Goal: Check status: Check status

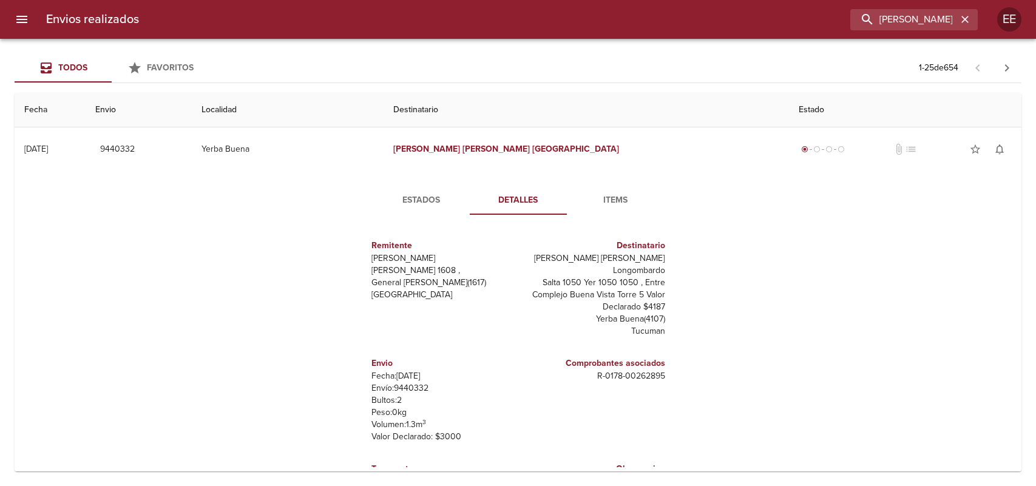
click at [945, 20] on input "[PERSON_NAME] [PERSON_NAME] Longombardo" at bounding box center [903, 19] width 107 height 21
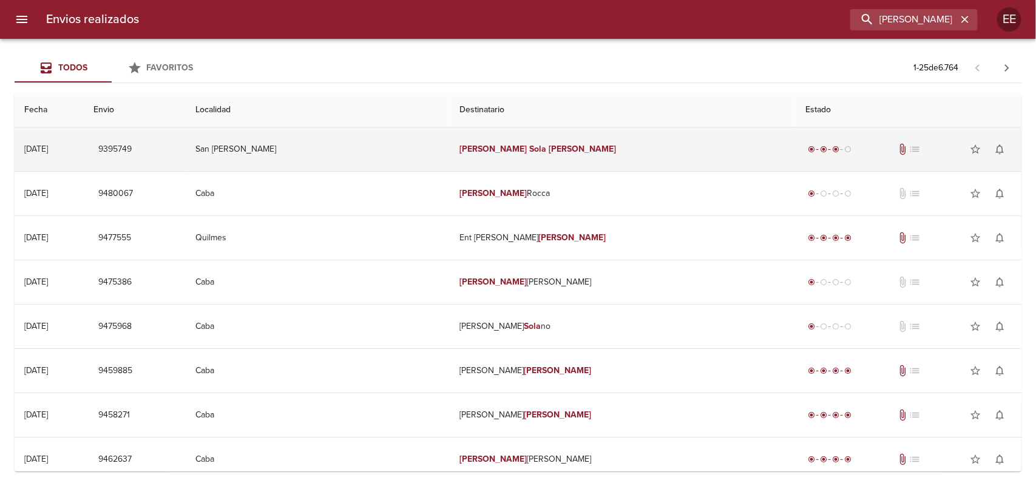
click at [549, 151] on em "[PERSON_NAME]" at bounding box center [582, 149] width 67 height 10
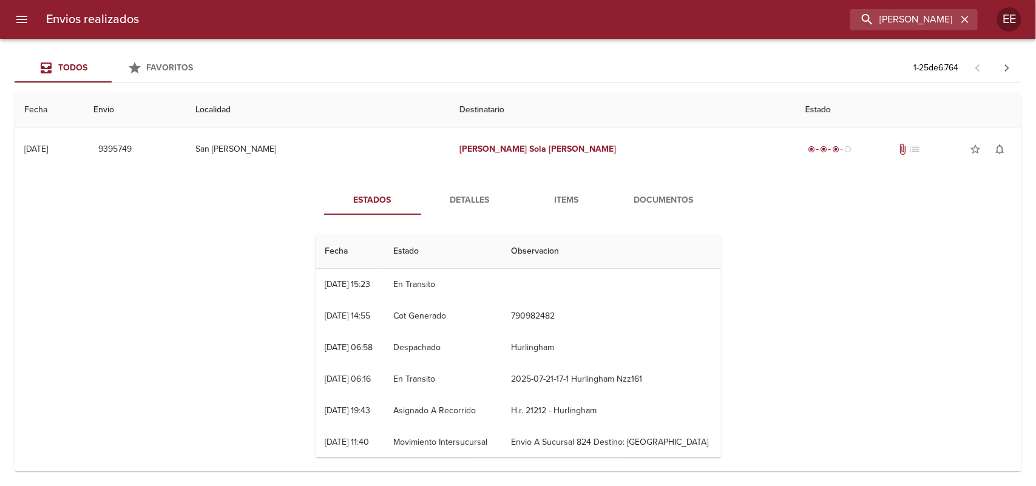
click at [481, 204] on span "Detalles" at bounding box center [470, 200] width 83 height 15
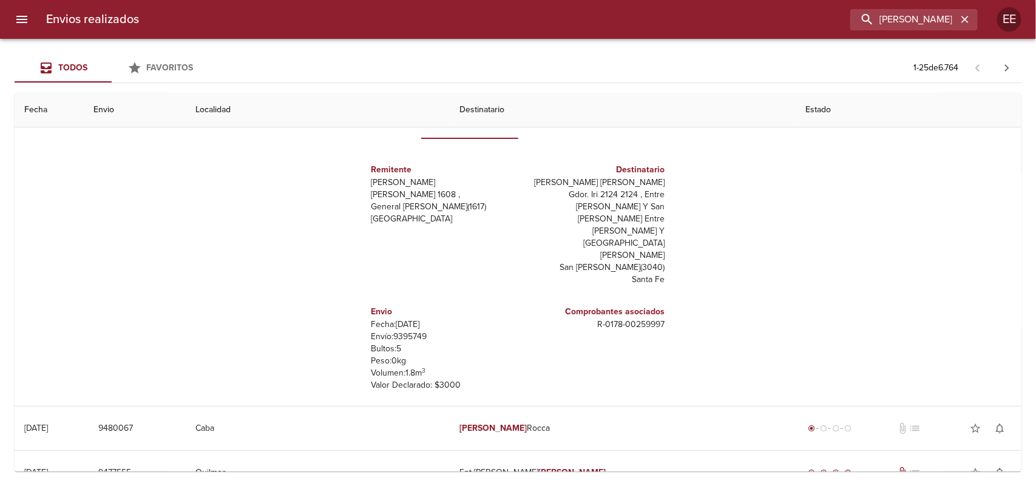
scroll to position [18, 0]
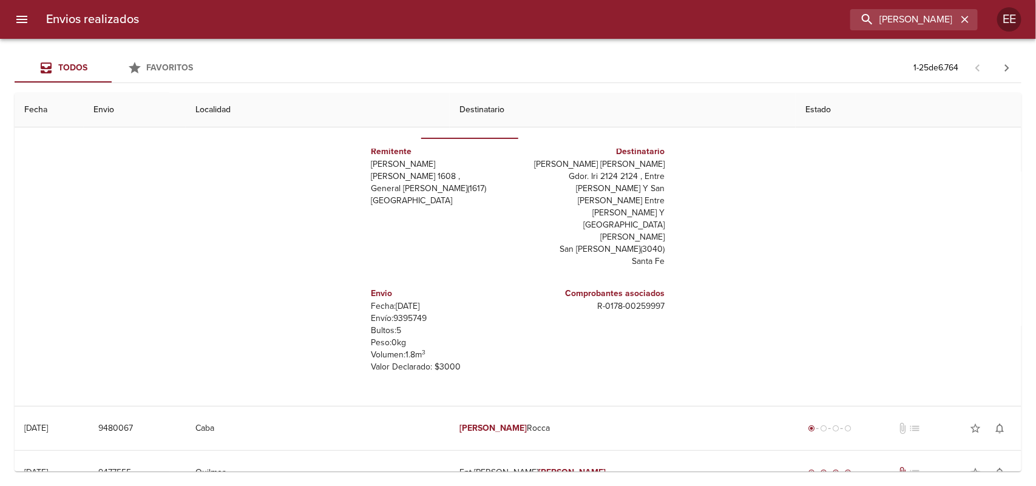
click at [392, 313] on p "Envío: 9395749" at bounding box center [443, 319] width 142 height 12
copy p "9395749"
click at [882, 16] on input "[PERSON_NAME] [PERSON_NAME]" at bounding box center [879, 19] width 155 height 21
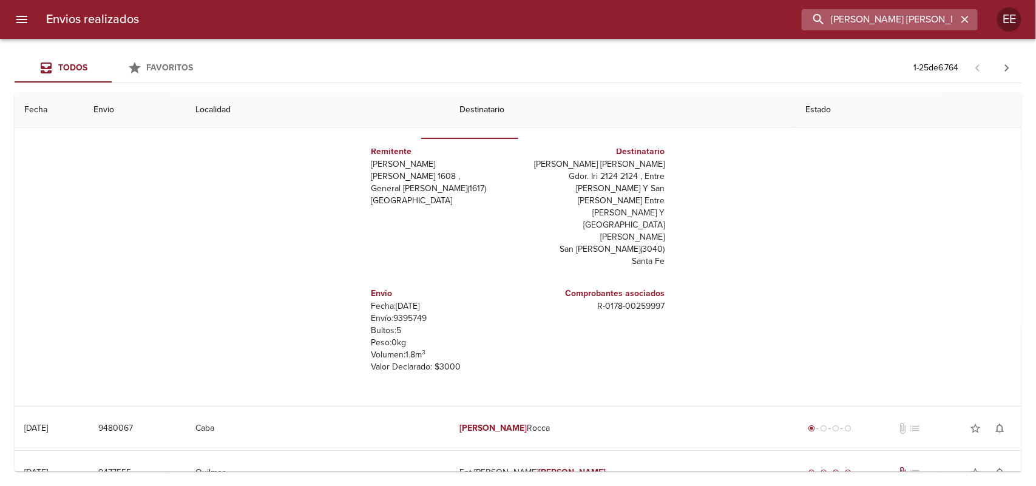
click at [882, 16] on input "[PERSON_NAME] [PERSON_NAME]" at bounding box center [879, 19] width 155 height 21
paste input "D’[PERSON_NAME] [PERSON_NAME]"
type input "D’[PERSON_NAME] [PERSON_NAME]"
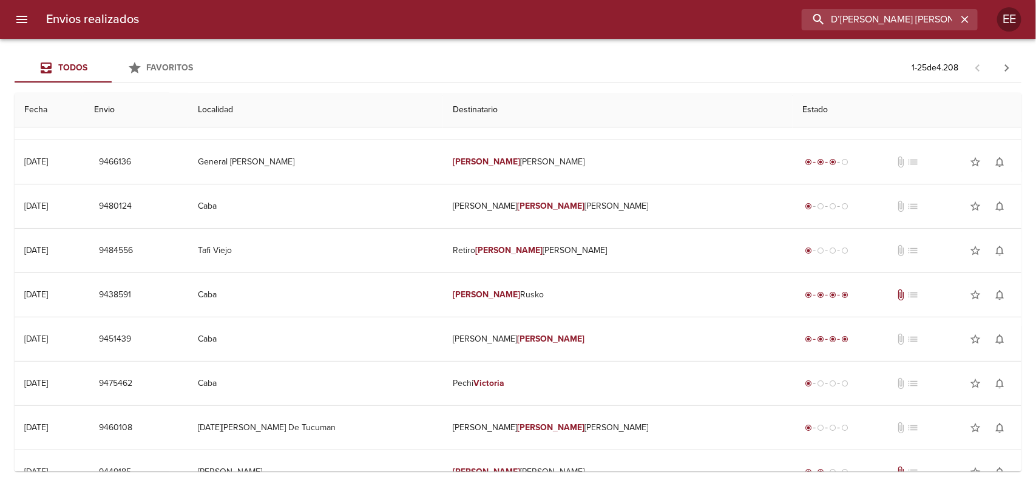
scroll to position [0, 0]
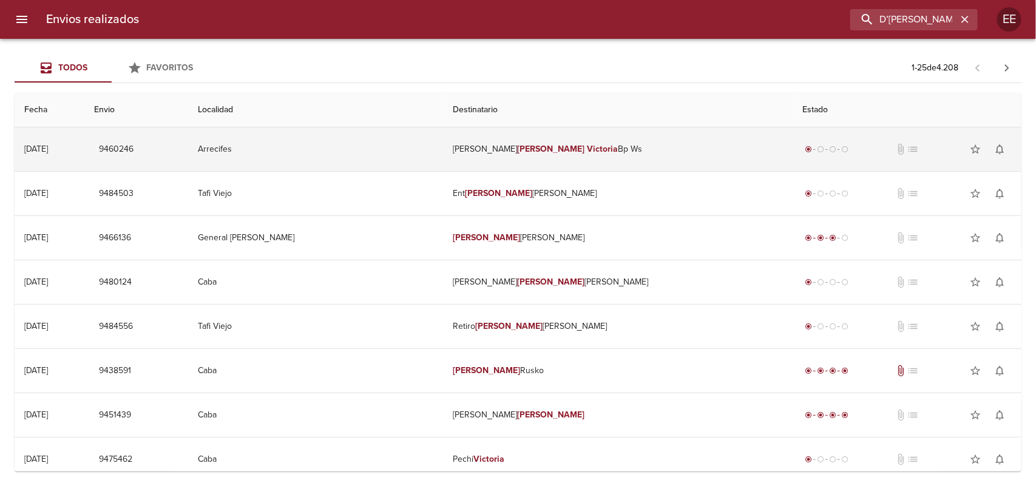
click at [587, 144] on em "Victoria" at bounding box center [602, 149] width 31 height 10
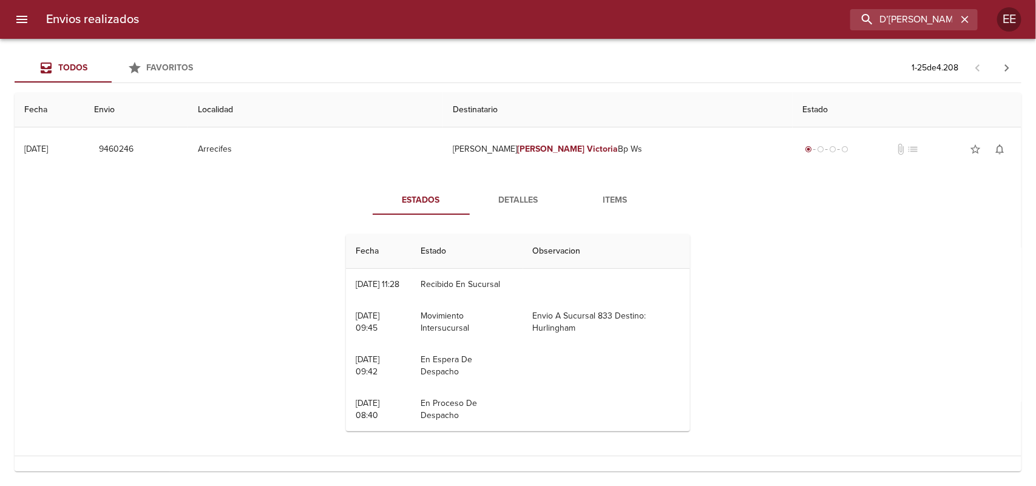
click at [490, 203] on span "Detalles" at bounding box center [518, 200] width 83 height 15
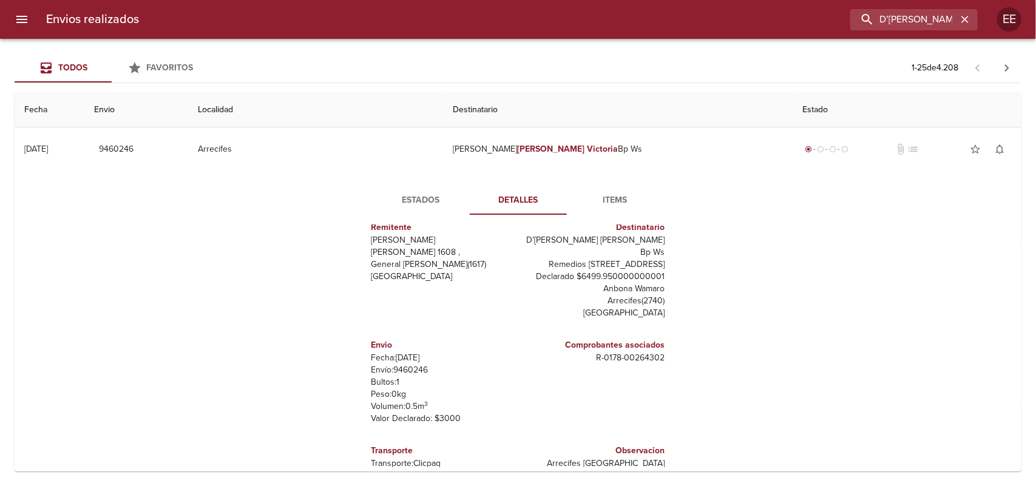
scroll to position [76, 0]
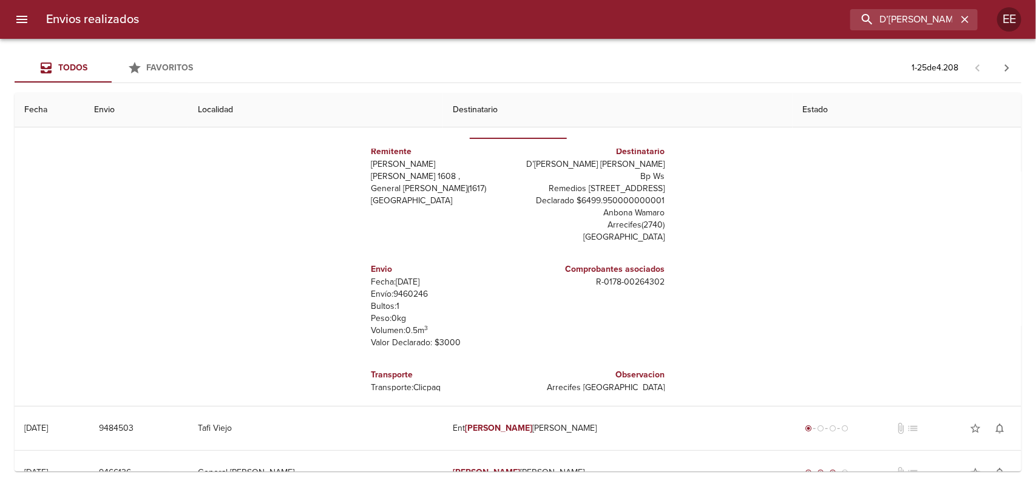
click at [399, 288] on p "Envío: 9460246" at bounding box center [443, 294] width 142 height 12
copy p "9460246"
